Goal: Task Accomplishment & Management: Use online tool/utility

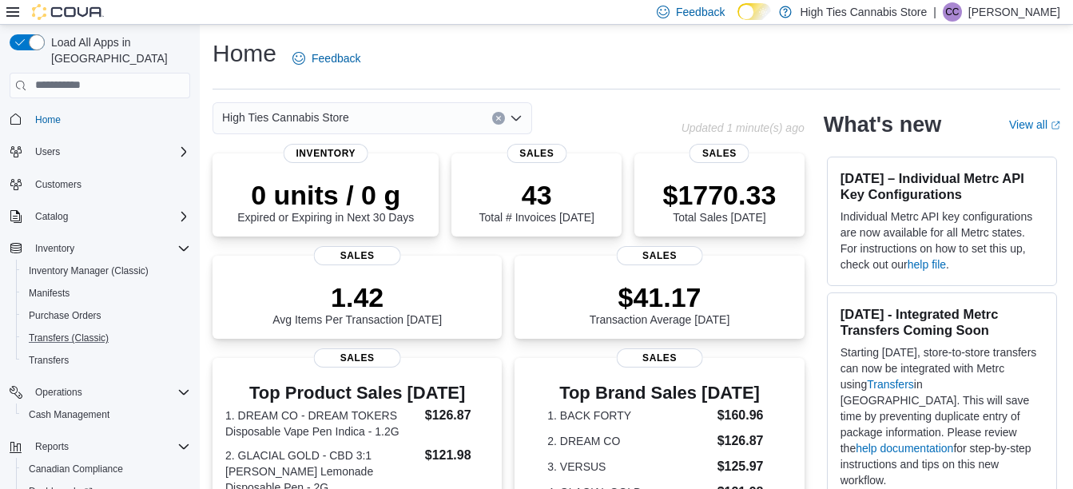
click at [56, 332] on button "Transfers (Classic)" at bounding box center [106, 338] width 181 height 22
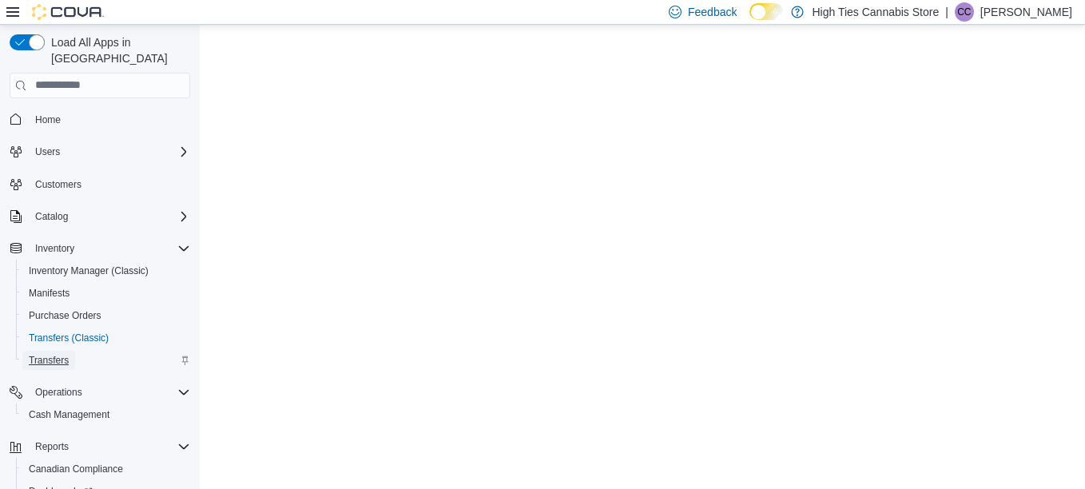
click at [55, 354] on span "Transfers" at bounding box center [49, 360] width 40 height 13
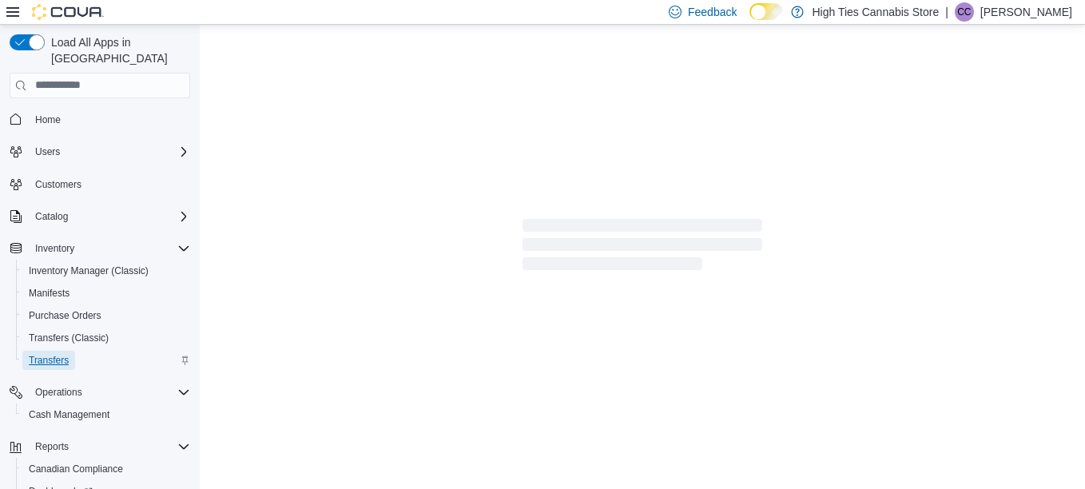
click at [55, 354] on span "Transfers" at bounding box center [49, 360] width 40 height 13
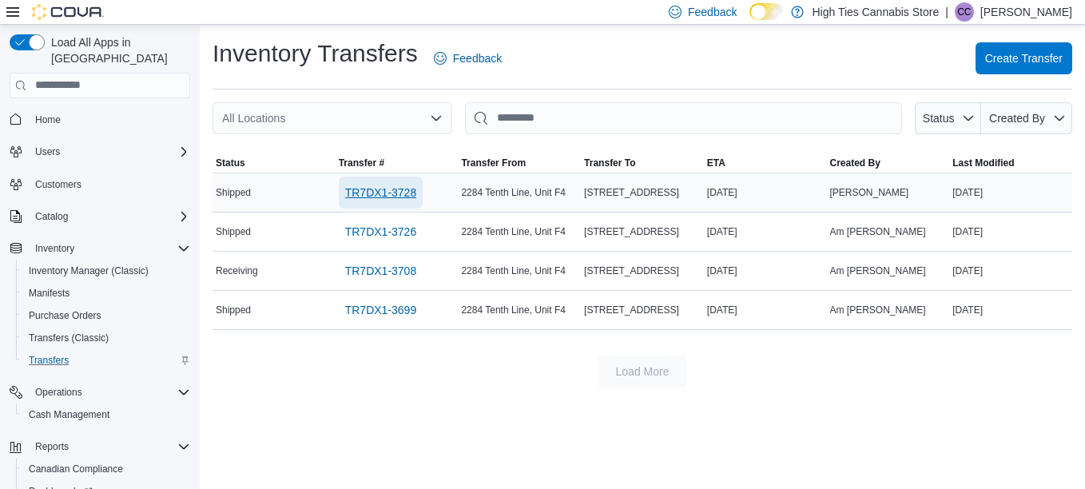
click at [374, 200] on span "TR7DX1-3728" at bounding box center [381, 193] width 72 height 16
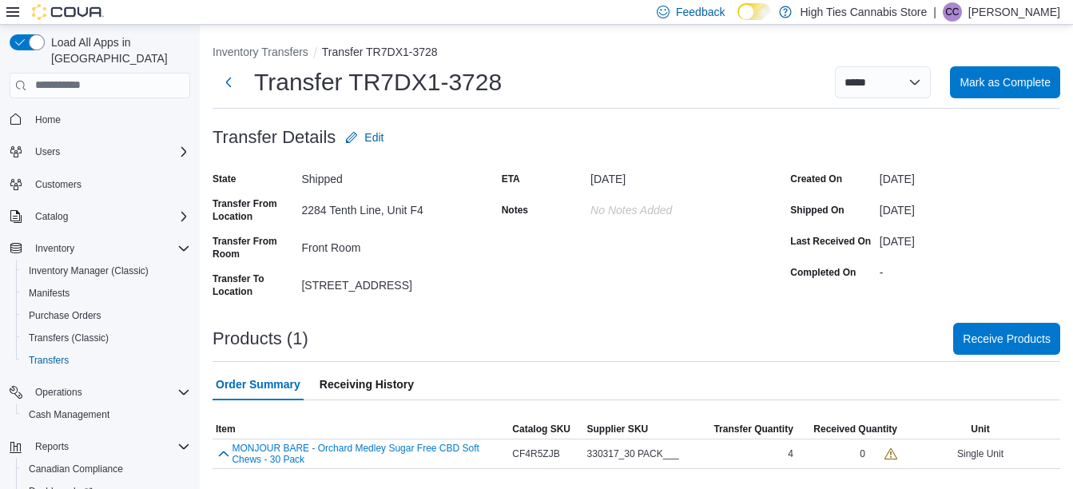
scroll to position [2, 0]
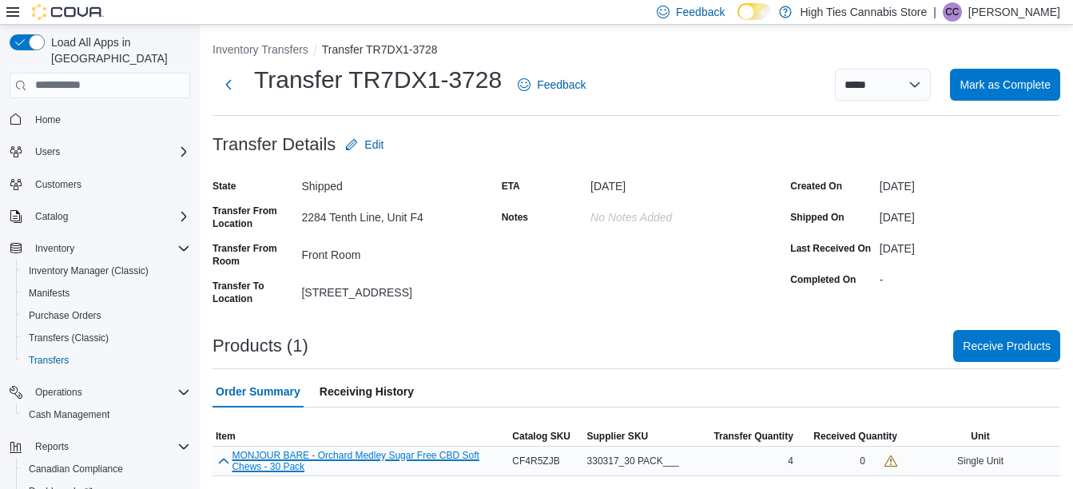
click at [399, 459] on button "MONJOUR BARE - Orchard Medley Sugar Free CBD Soft Chews - 30 Pack" at bounding box center [369, 461] width 274 height 22
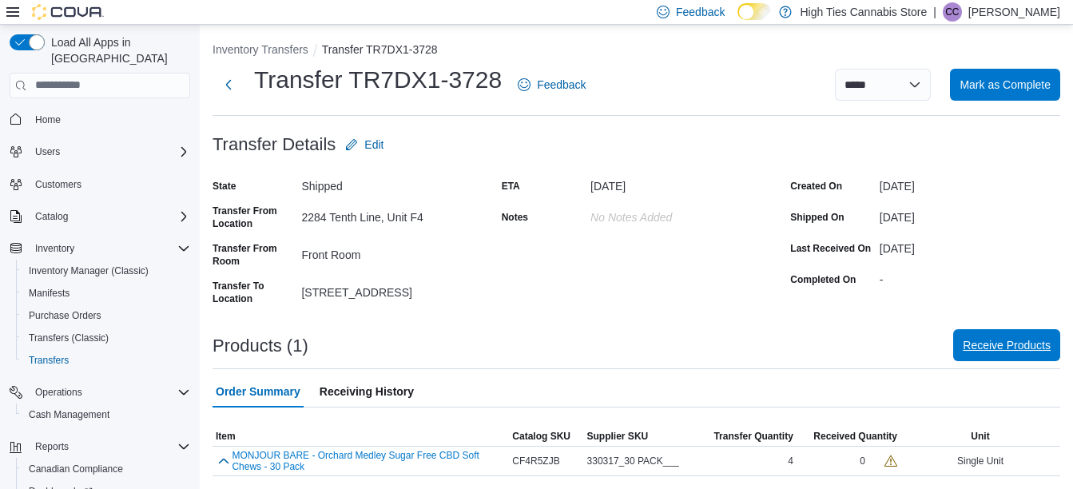
click at [1009, 351] on span "Receive Products" at bounding box center [1007, 345] width 88 height 16
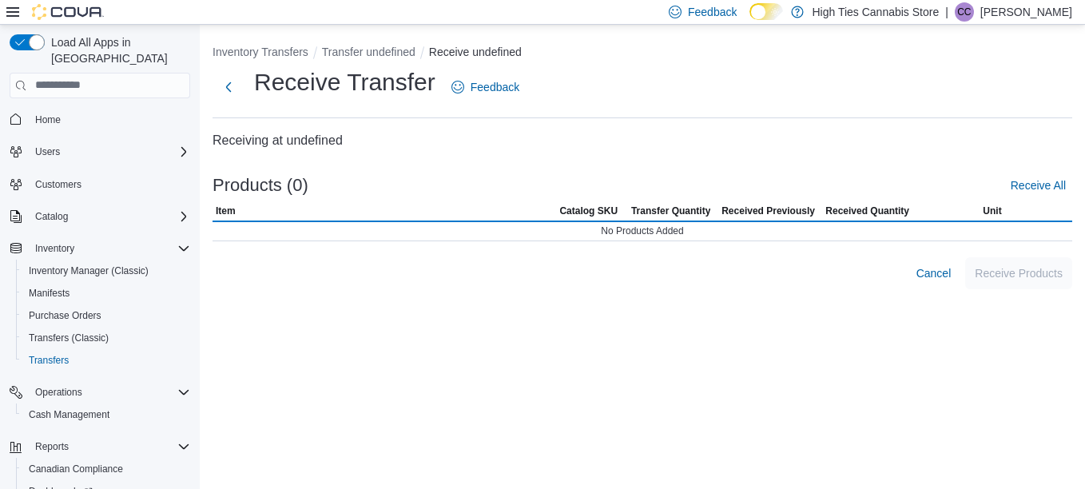
click at [1009, 351] on div "Inventory Transfers Transfer undefined Receive undefined Receive Transfer Feedb…" at bounding box center [643, 257] width 886 height 464
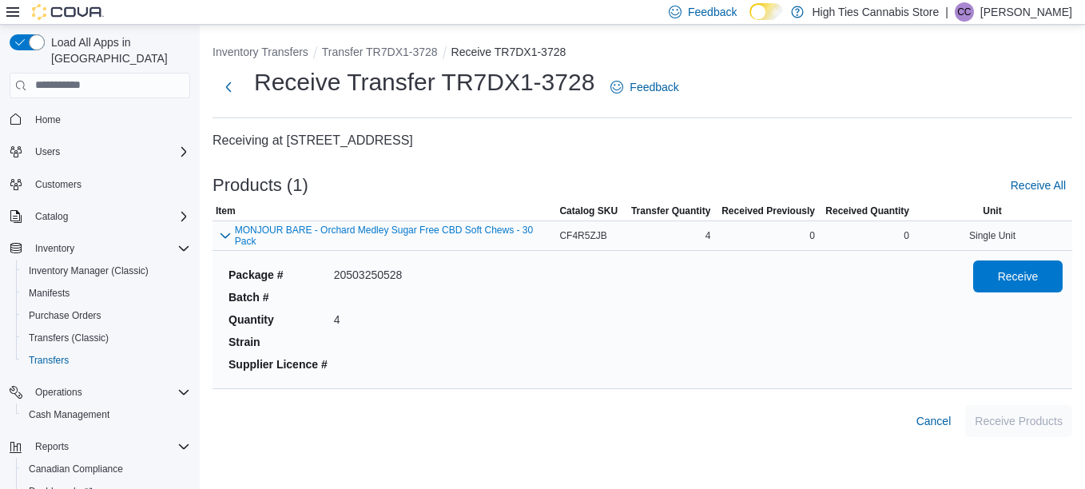
click at [907, 234] on div "0" at bounding box center [865, 235] width 94 height 19
click at [1032, 177] on span "Receive All" at bounding box center [1038, 185] width 55 height 16
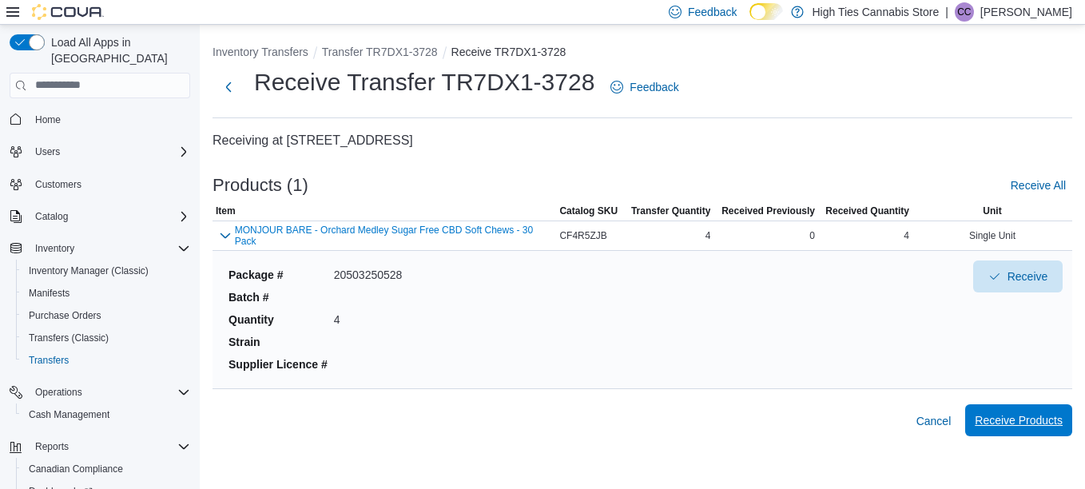
click at [1013, 432] on span "Receive Products" at bounding box center [1019, 420] width 88 height 32
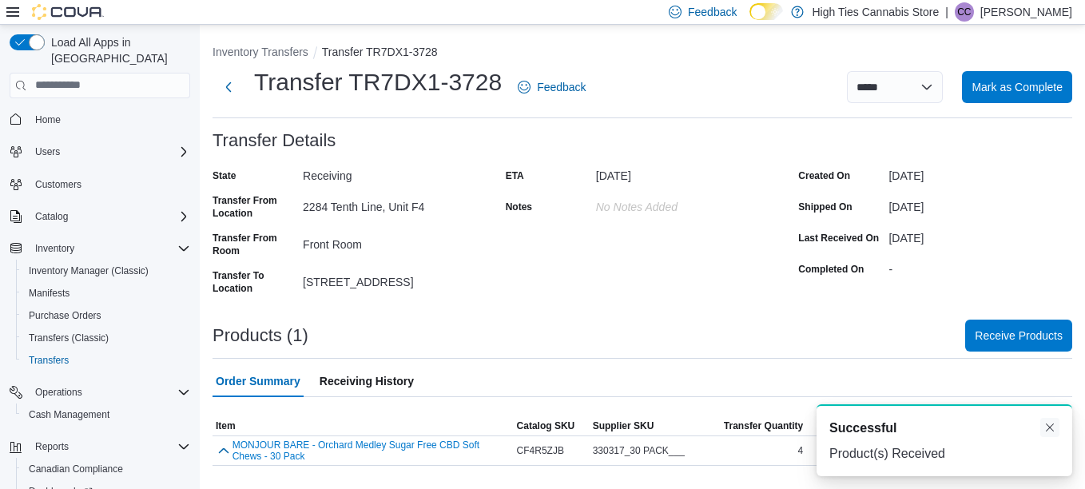
click at [1049, 432] on button "Dismiss toast" at bounding box center [1050, 427] width 19 height 19
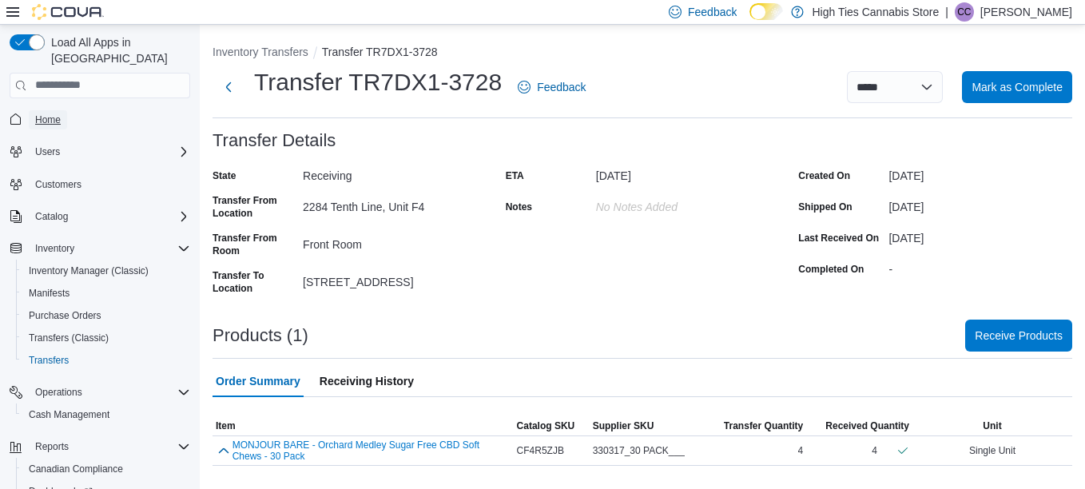
click at [50, 113] on span "Home" at bounding box center [48, 119] width 26 height 13
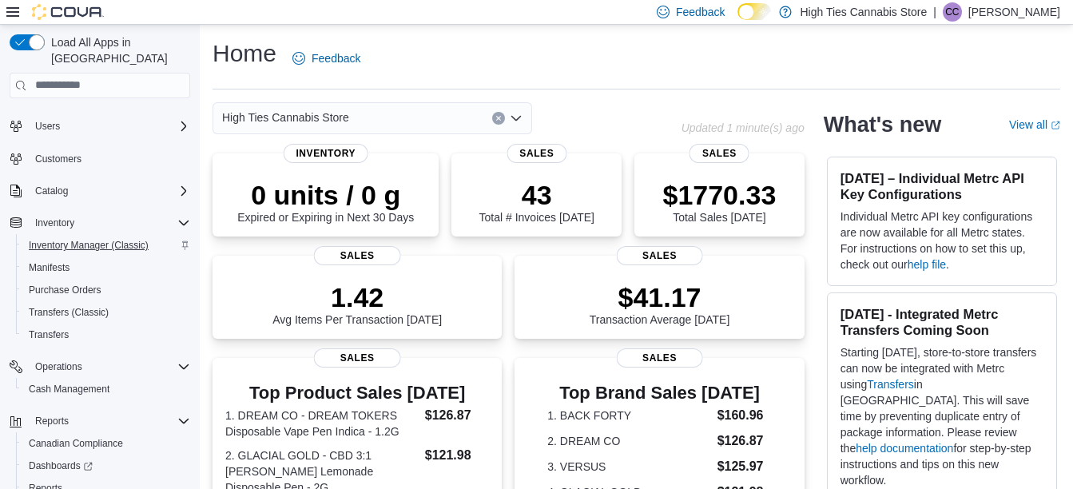
scroll to position [86, 0]
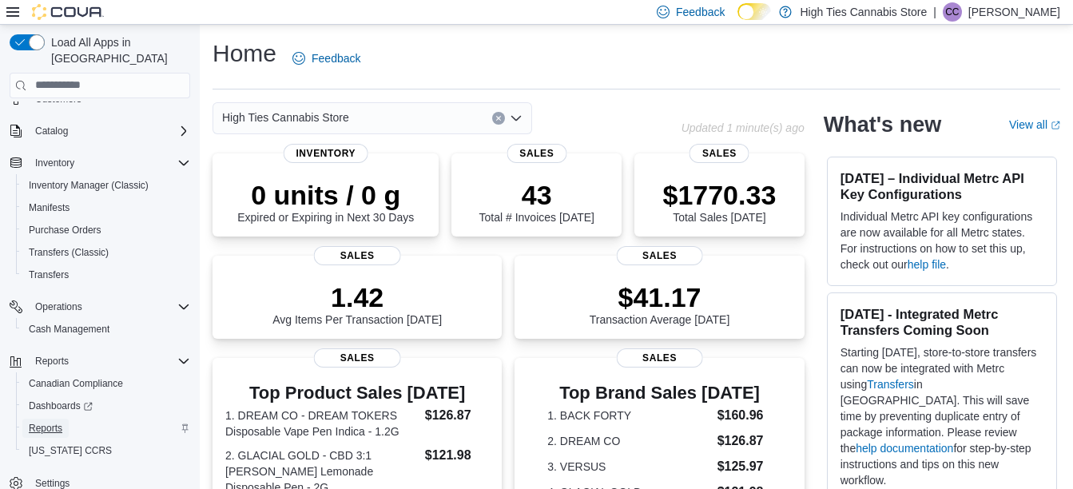
click at [66, 419] on link "Reports" at bounding box center [45, 428] width 46 height 19
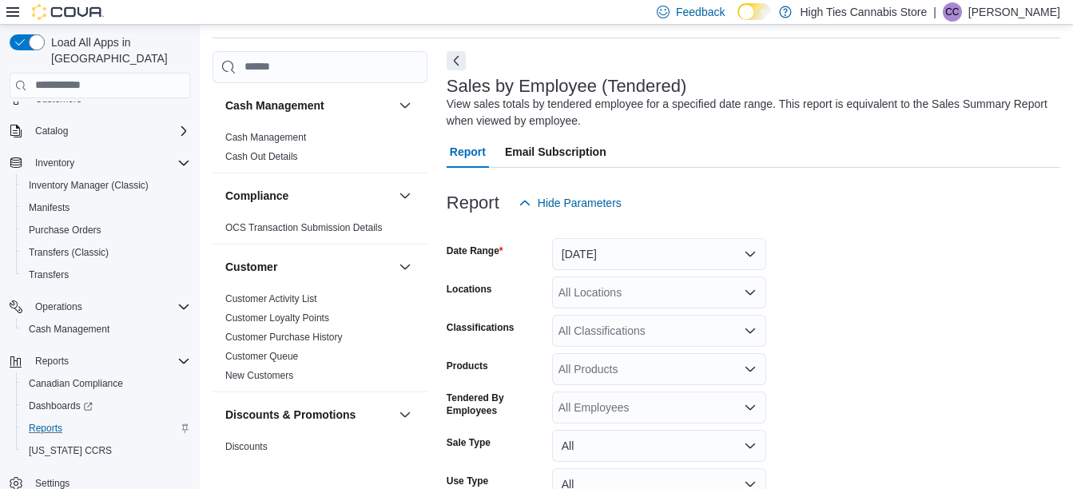
scroll to position [54, 0]
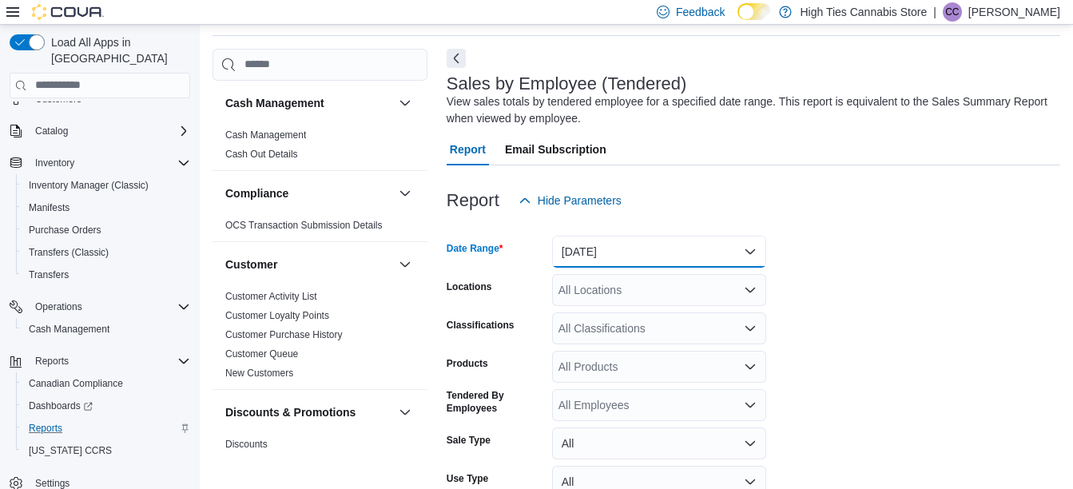
click at [599, 253] on button "[DATE]" at bounding box center [659, 252] width 214 height 32
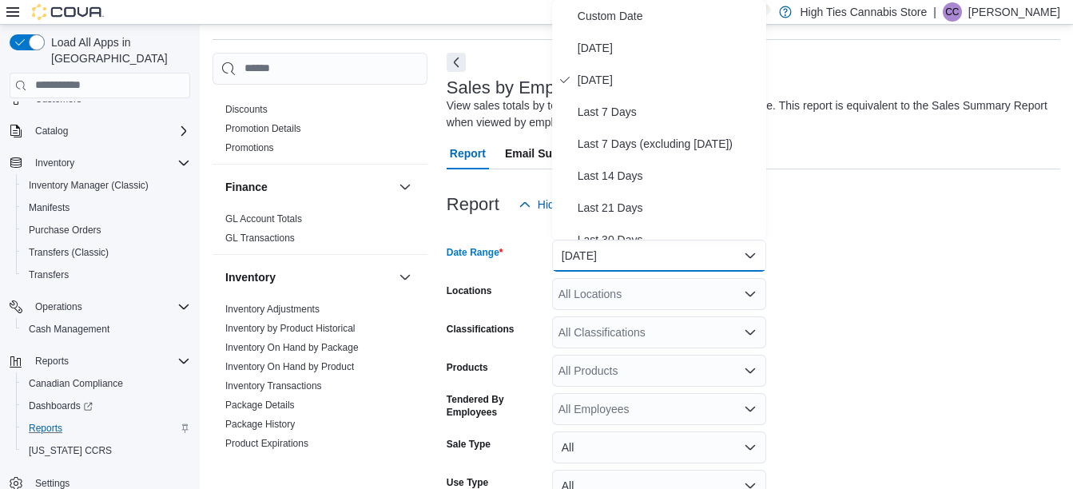
scroll to position [340, 0]
click at [316, 364] on link "Inventory On Hand by Product" at bounding box center [289, 365] width 129 height 11
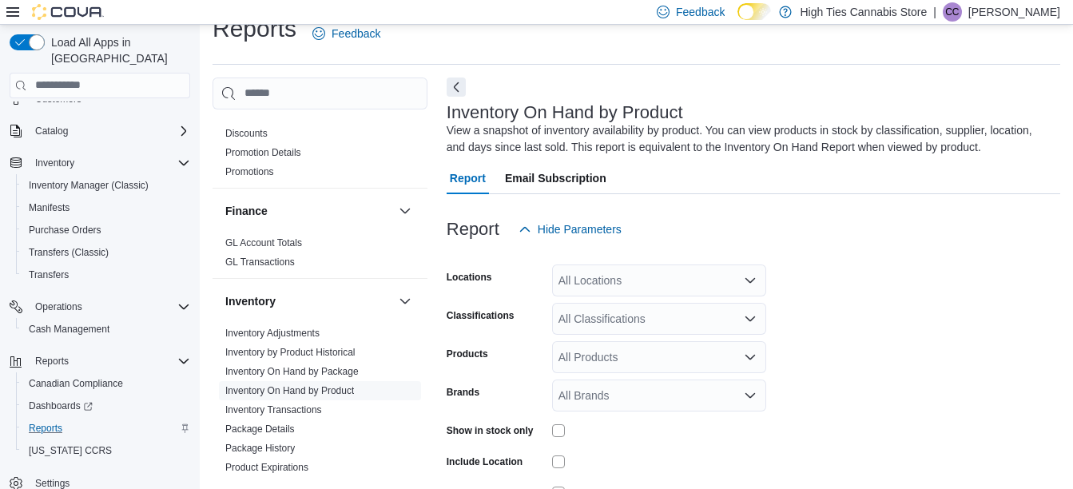
scroll to position [54, 0]
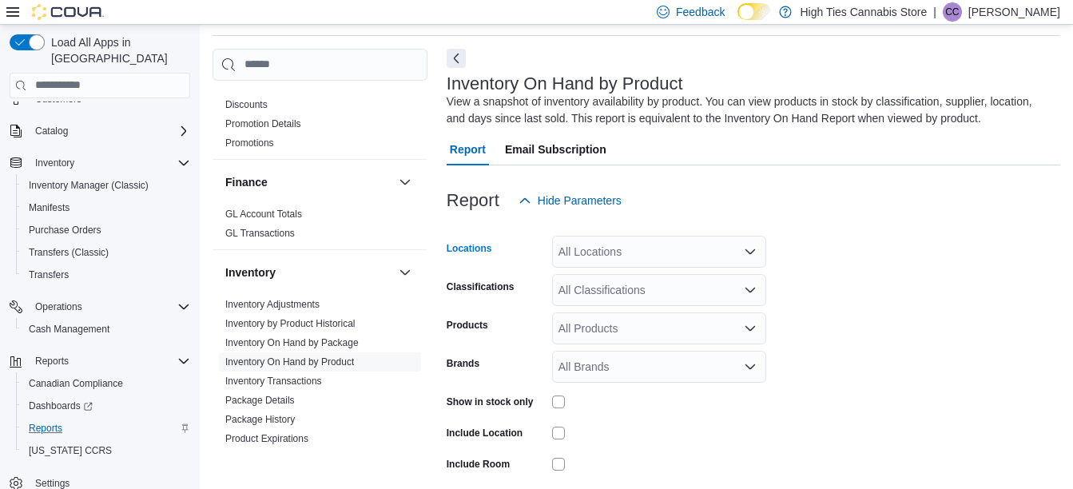
click at [643, 247] on div "All Locations" at bounding box center [659, 252] width 214 height 32
type input "***"
click at [636, 277] on span "[STREET_ADDRESS]" at bounding box center [642, 279] width 110 height 16
click at [756, 213] on div "Report Hide Parameters" at bounding box center [754, 201] width 614 height 32
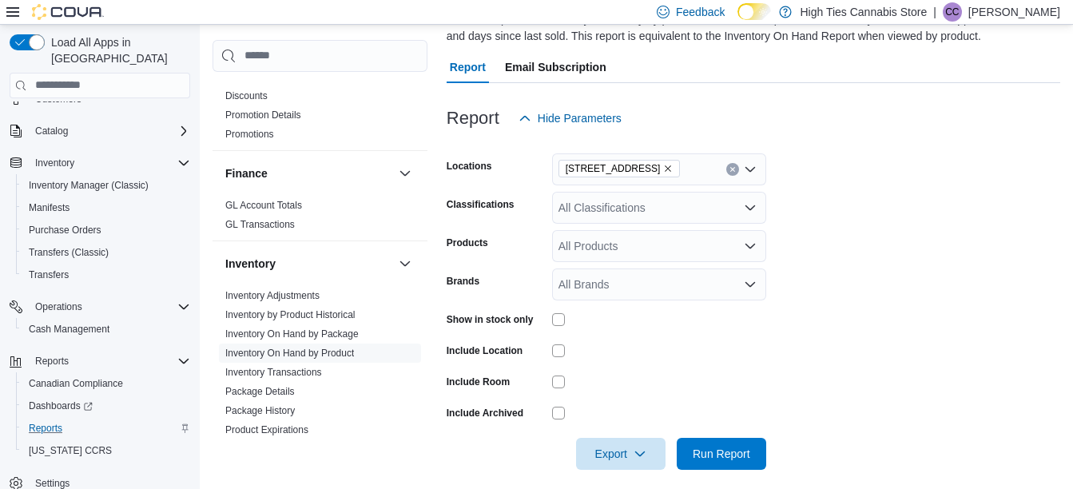
scroll to position [149, 0]
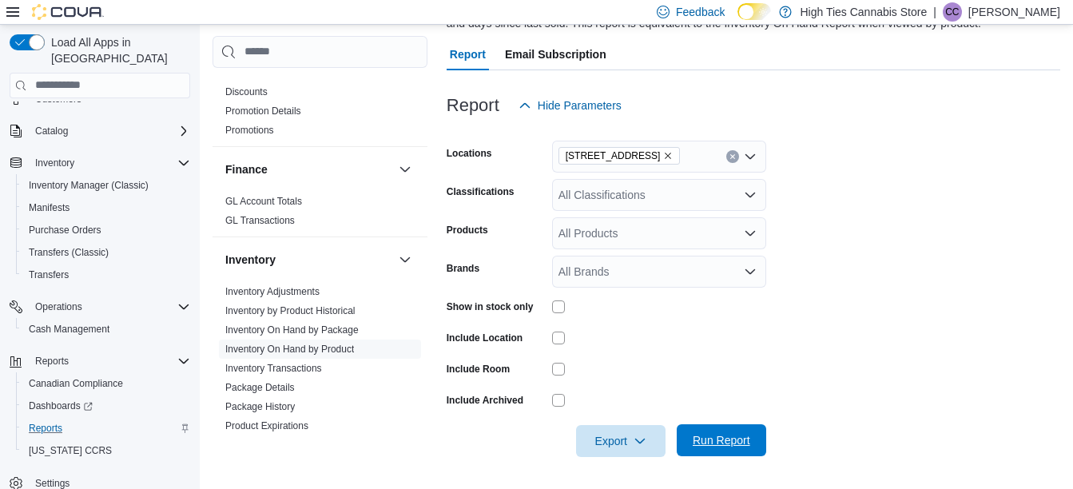
click at [746, 436] on span "Run Report" at bounding box center [722, 440] width 58 height 16
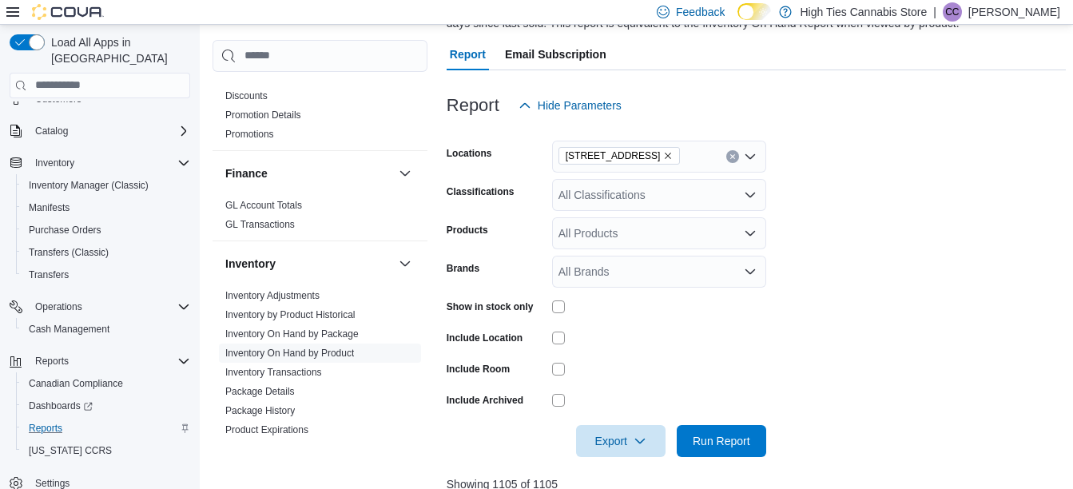
scroll to position [74, 0]
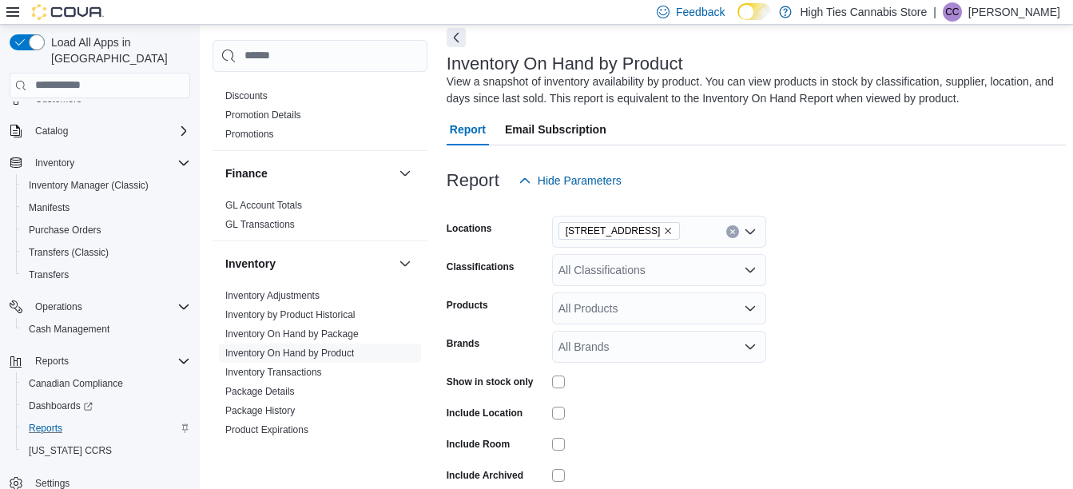
click at [456, 42] on button "Next" at bounding box center [456, 37] width 19 height 19
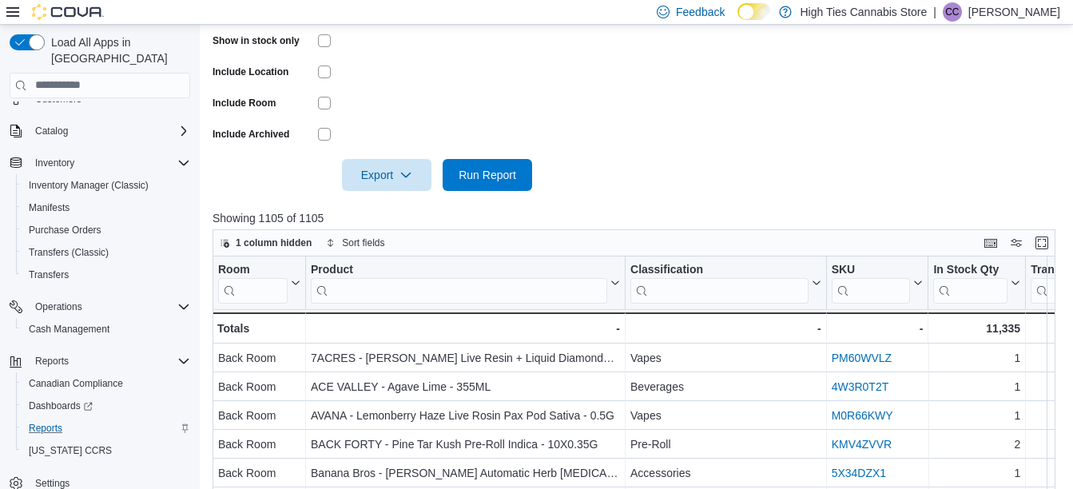
scroll to position [413, 0]
click at [352, 177] on span "Export" at bounding box center [387, 176] width 70 height 32
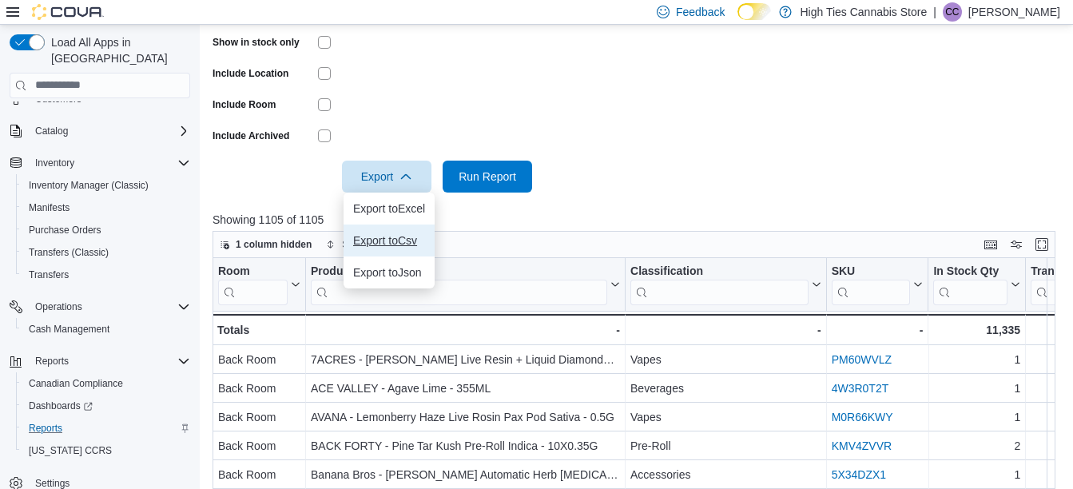
click at [370, 240] on span "Export to Csv" at bounding box center [389, 240] width 72 height 13
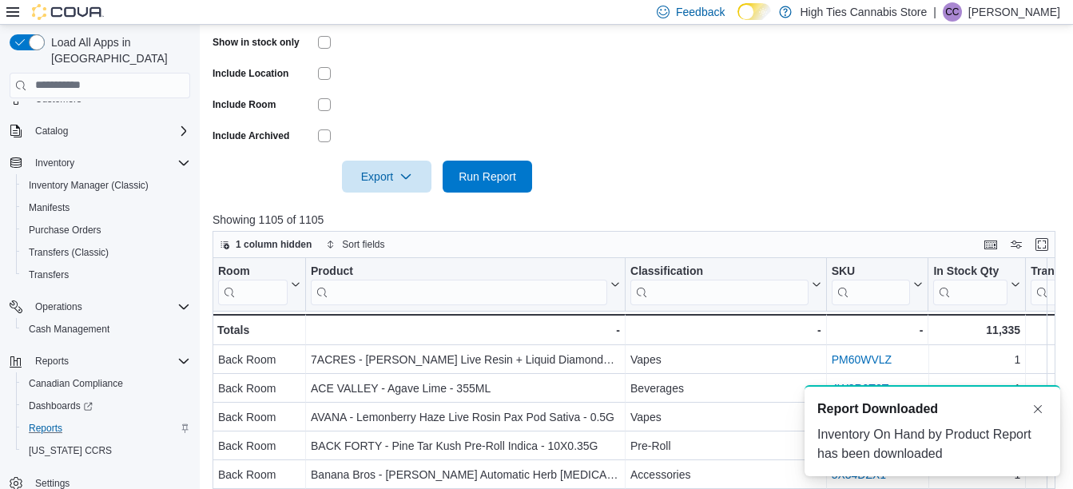
click at [711, 99] on form "Locations [STREET_ADDRESS] Classifications All Classifications Products All Pro…" at bounding box center [638, 25] width 851 height 336
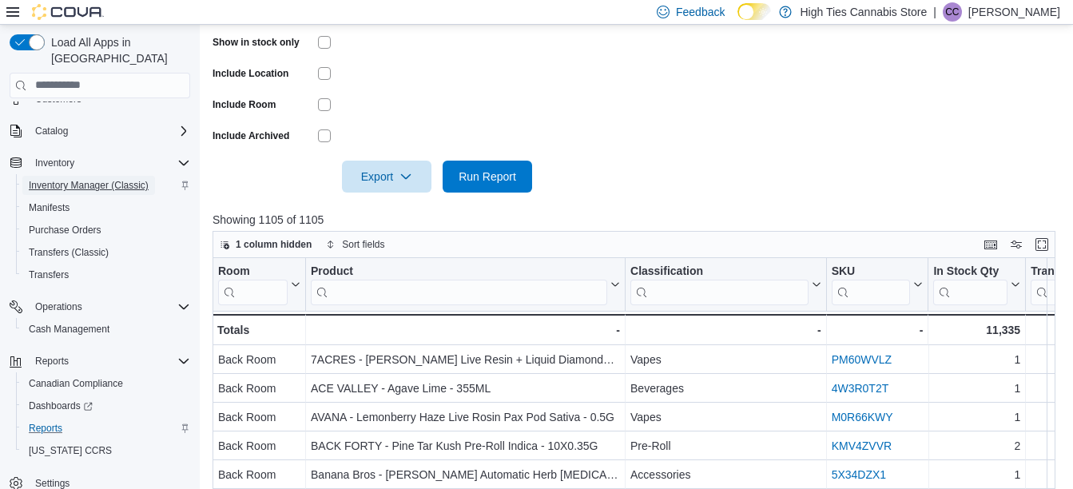
click at [63, 179] on span "Inventory Manager (Classic)" at bounding box center [89, 185] width 120 height 13
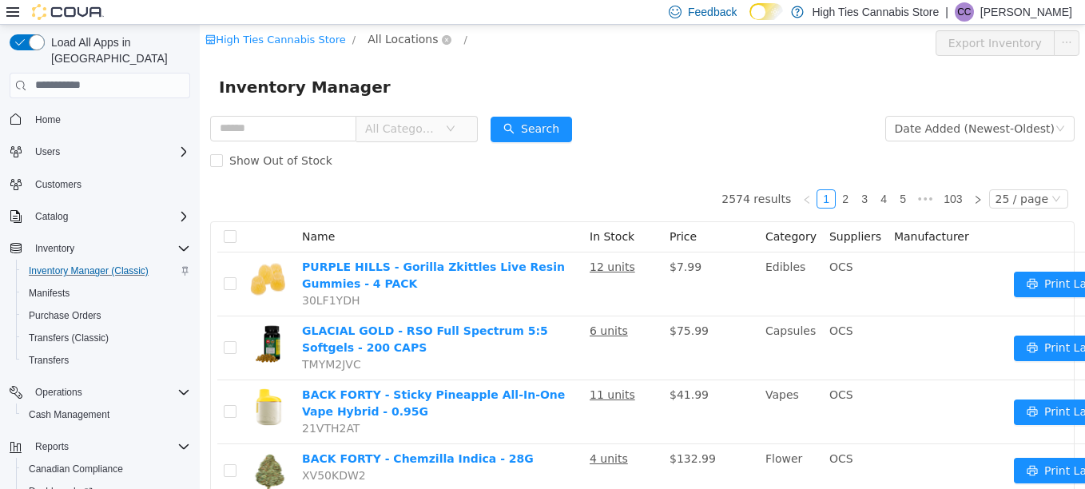
click at [388, 43] on span "All Locations" at bounding box center [403, 39] width 70 height 18
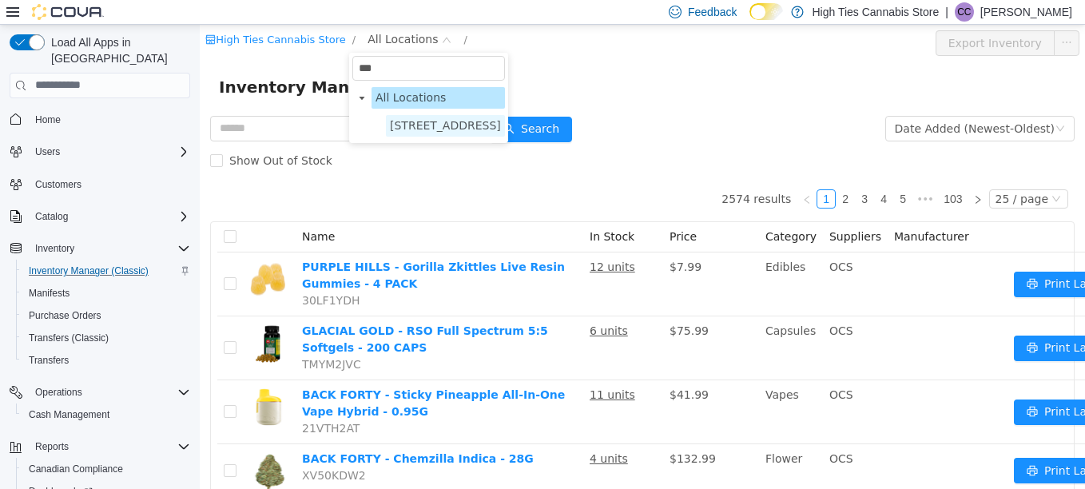
type input "***"
click at [434, 131] on span "[STREET_ADDRESS]" at bounding box center [445, 124] width 111 height 13
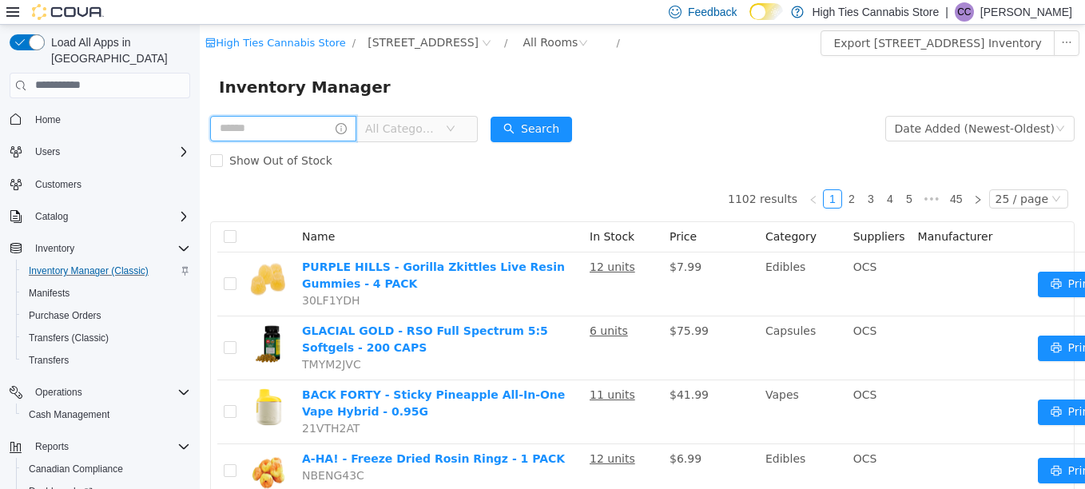
click at [300, 125] on input "text" at bounding box center [283, 128] width 146 height 26
type input "**********"
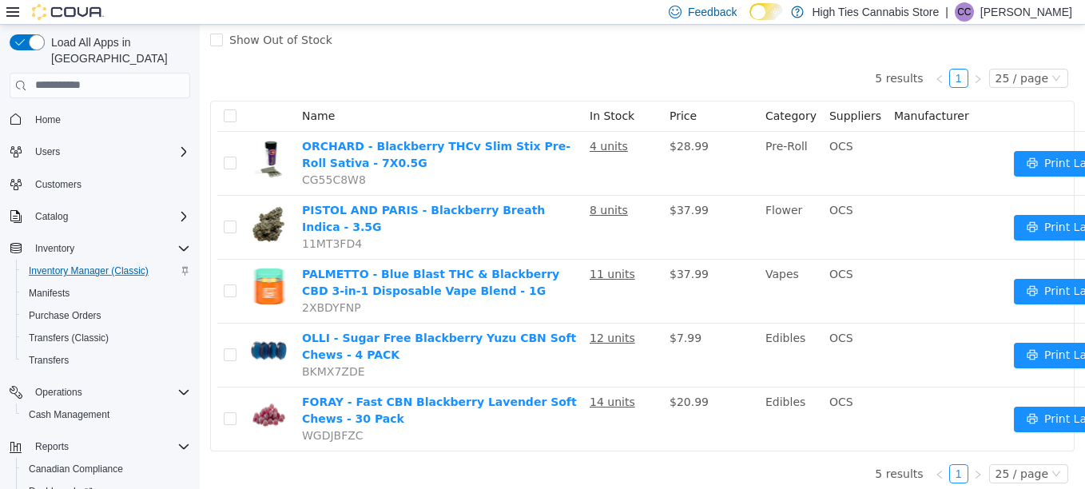
scroll to position [130, 0]
